Goal: Information Seeking & Learning: Learn about a topic

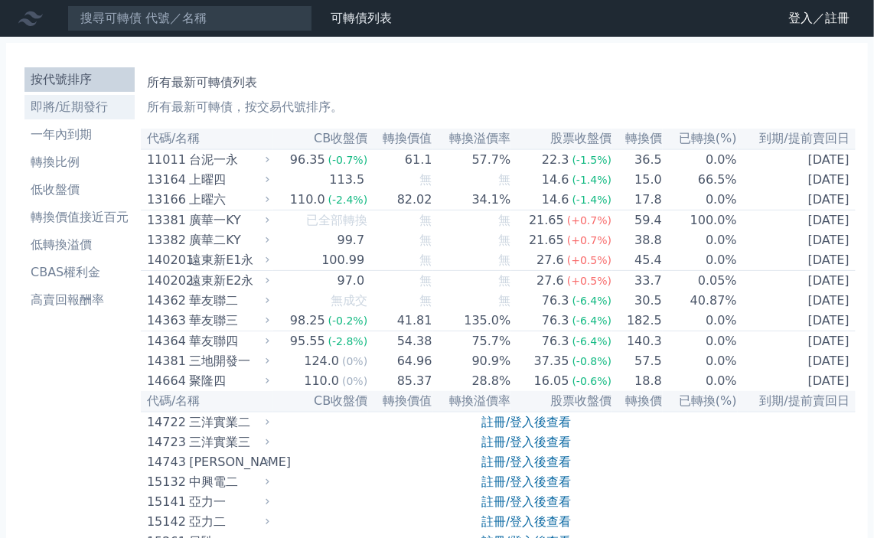
click at [94, 109] on li "即將/近期發行" at bounding box center [80, 107] width 110 height 18
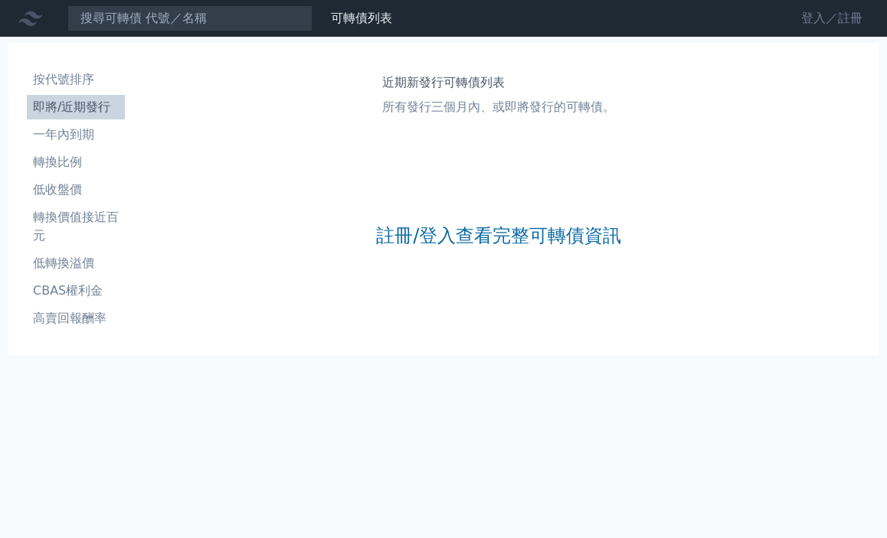
click at [827, 21] on link "登入／註冊" at bounding box center [832, 18] width 86 height 25
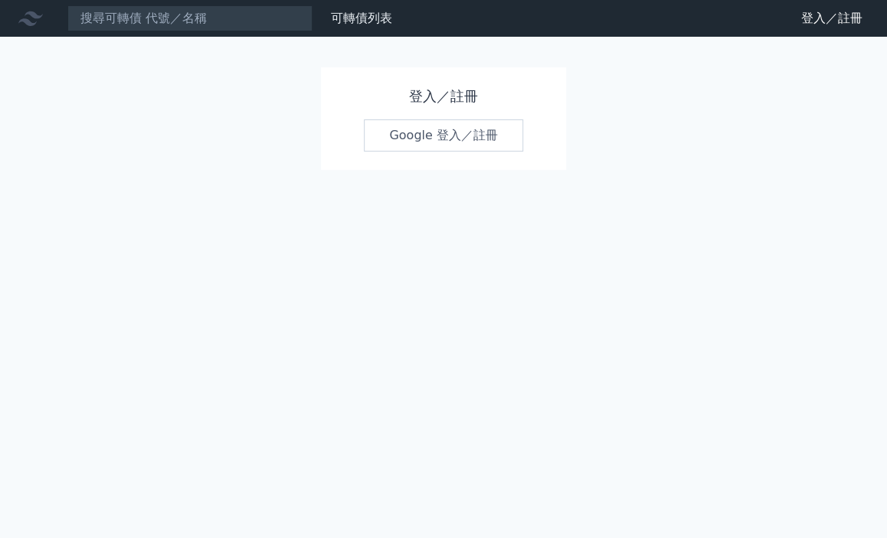
click at [412, 140] on link "Google 登入／註冊" at bounding box center [443, 135] width 159 height 32
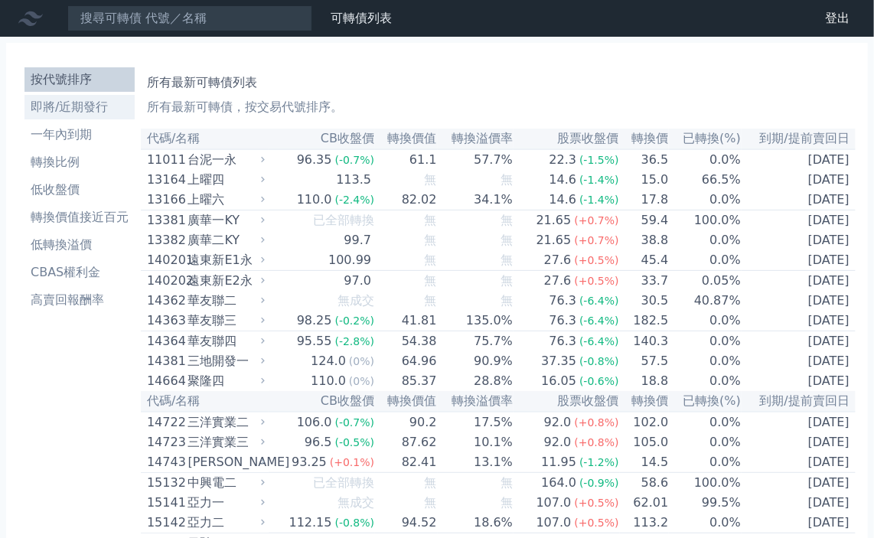
click at [92, 103] on li "即將/近期發行" at bounding box center [80, 107] width 110 height 18
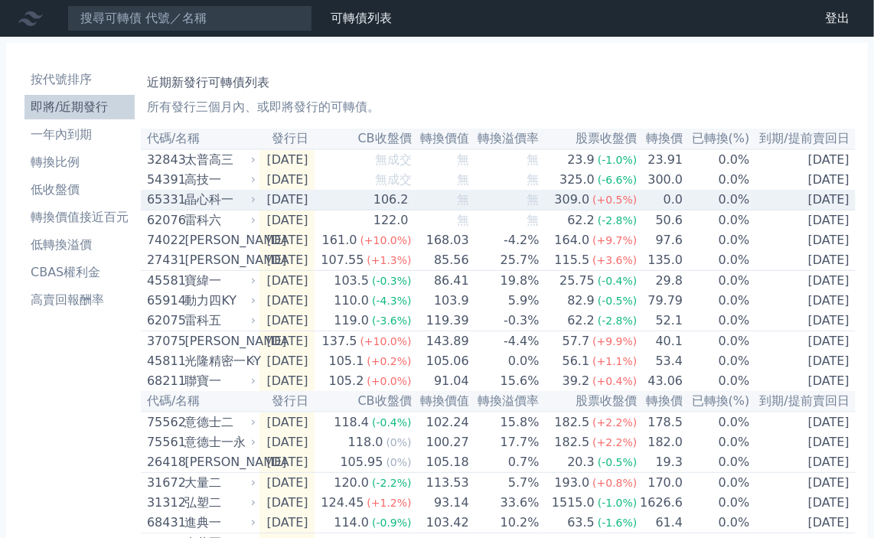
click at [205, 201] on div "晶心科一" at bounding box center [219, 200] width 68 height 18
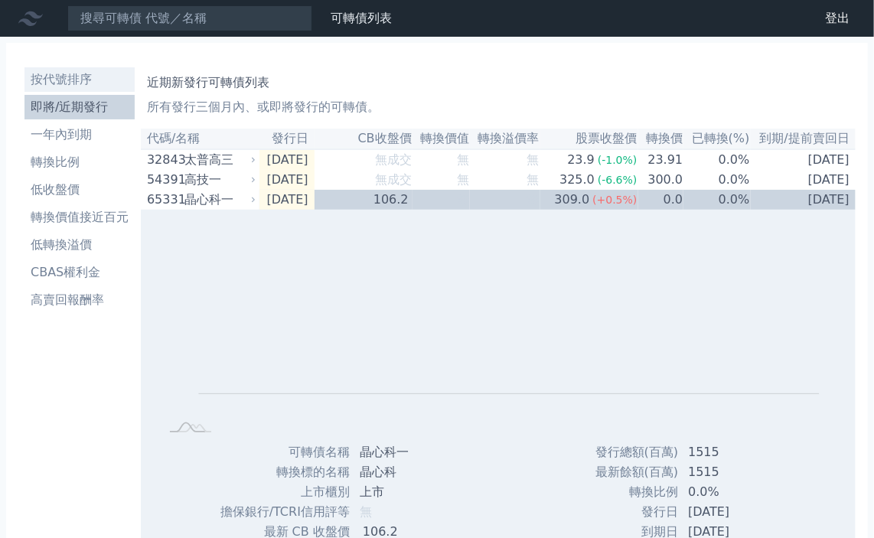
click at [91, 77] on li "按代號排序" at bounding box center [80, 79] width 110 height 18
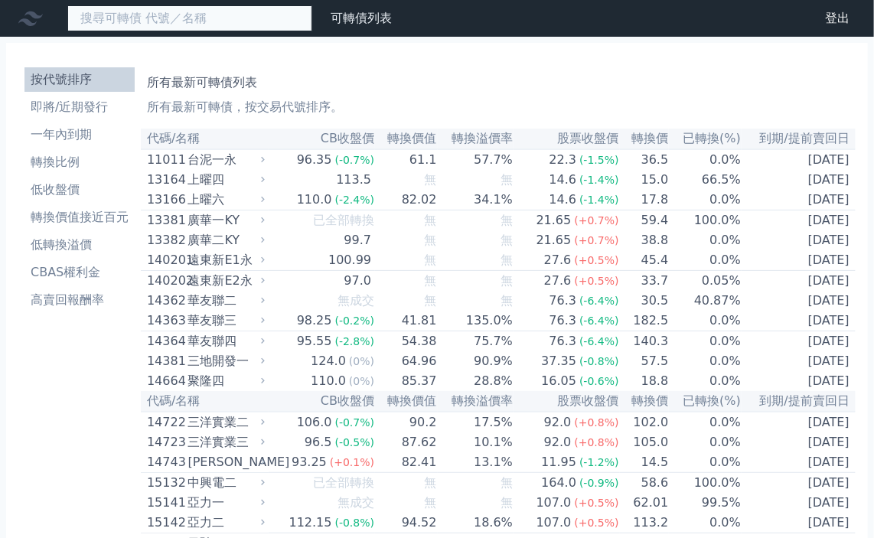
click at [133, 20] on input at bounding box center [189, 18] width 245 height 26
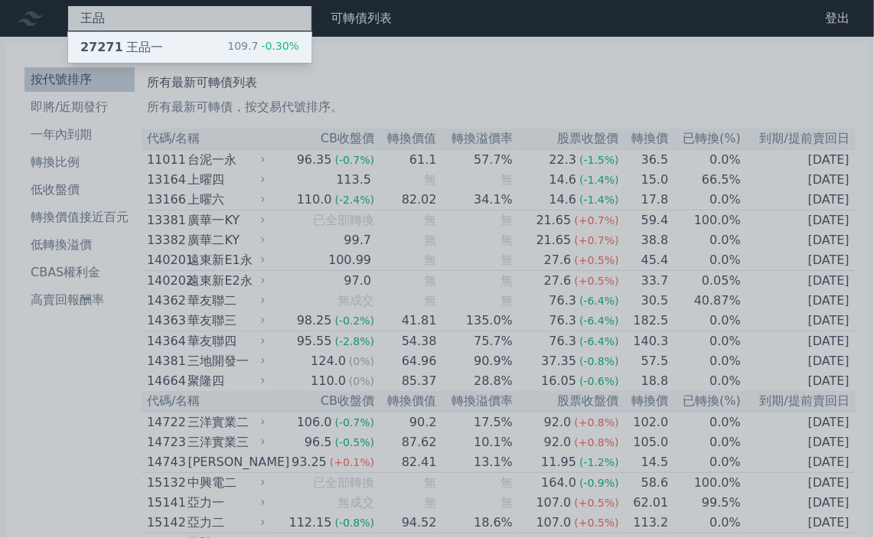
type input "王品"
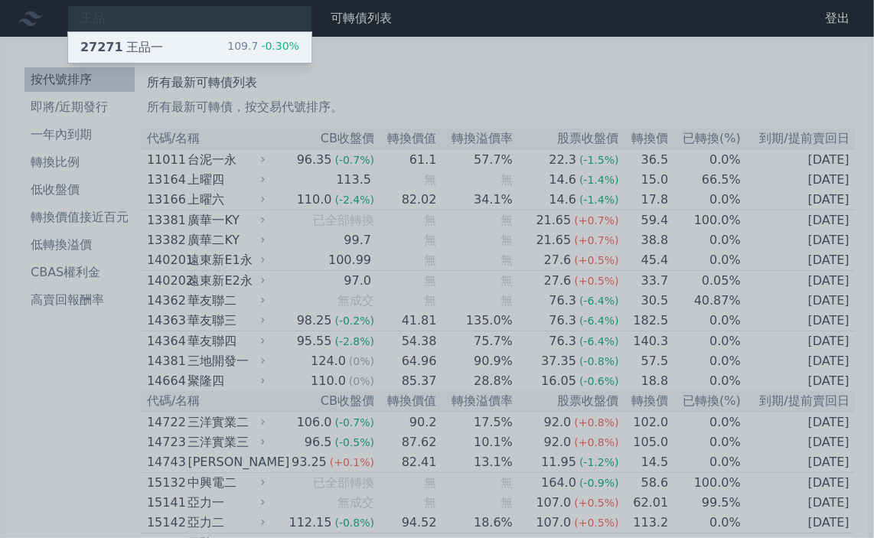
click at [117, 47] on div "27271 王品一" at bounding box center [121, 47] width 83 height 18
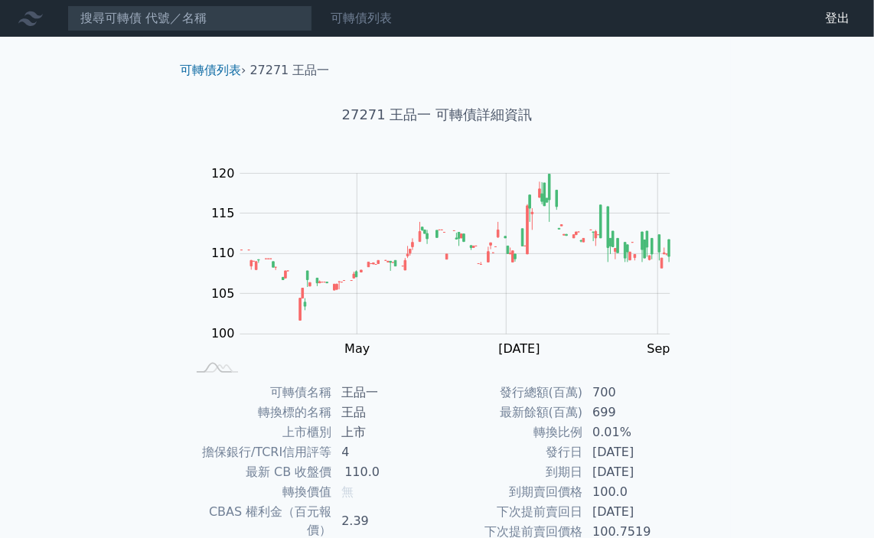
click at [370, 21] on link "可轉債列表" at bounding box center [361, 18] width 61 height 15
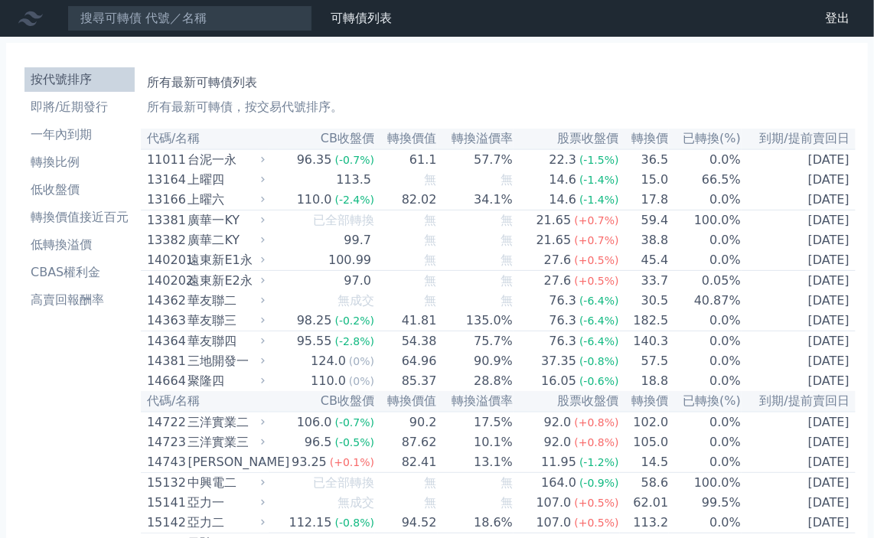
click at [0, 0] on link "財務數據" at bounding box center [0, 0] width 0 height 0
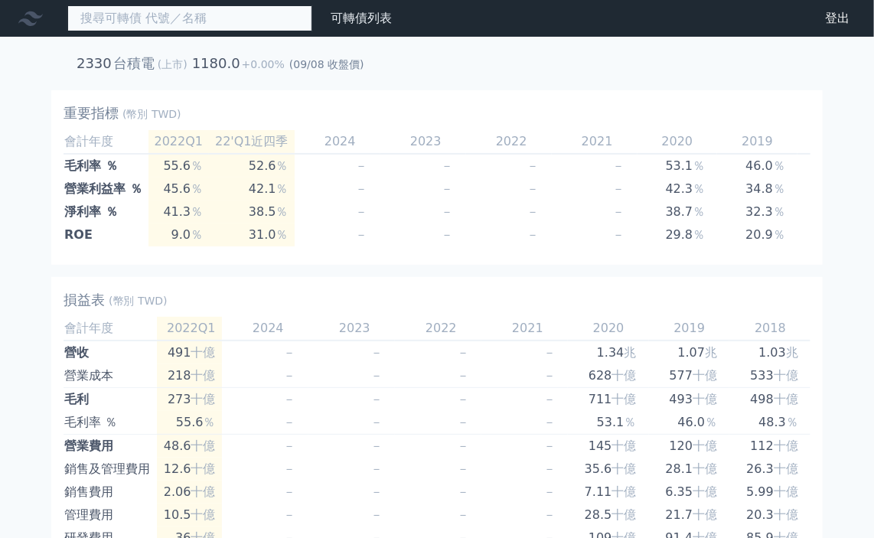
click at [218, 22] on input at bounding box center [189, 18] width 245 height 26
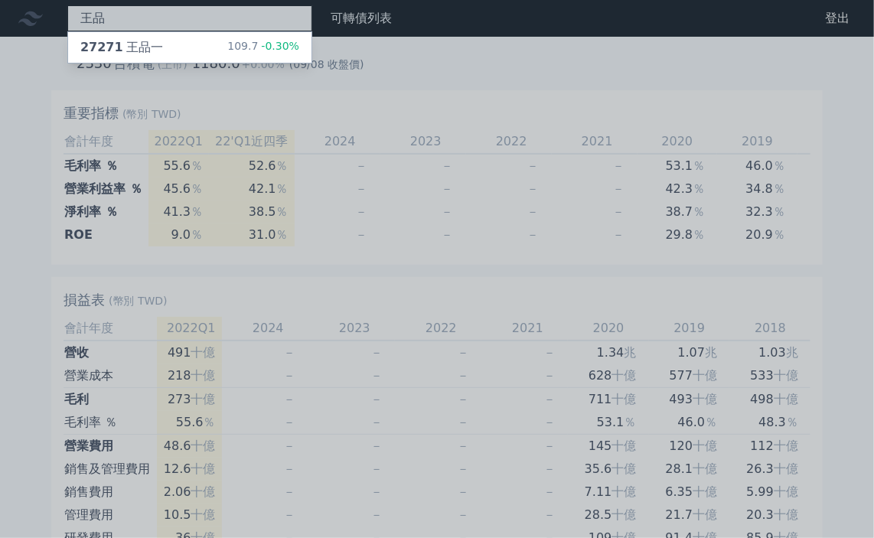
type input "王品"
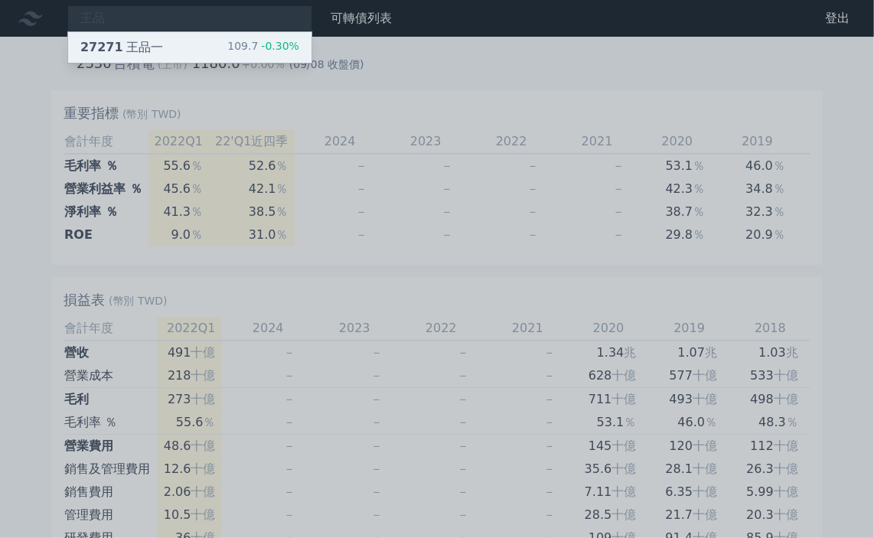
click at [124, 40] on div "27271 王品一" at bounding box center [121, 47] width 83 height 18
